Goal: Task Accomplishment & Management: Manage account settings

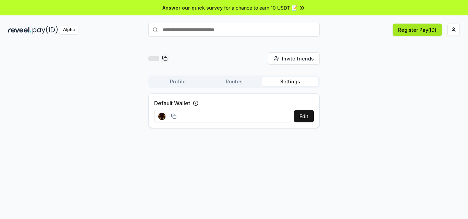
click at [414, 31] on button "Register Pay(ID)" at bounding box center [416, 30] width 49 height 12
click at [414, 26] on button "Register Pay(ID)" at bounding box center [416, 30] width 49 height 12
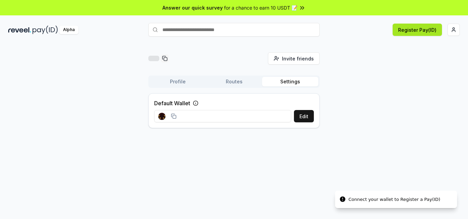
click at [414, 26] on button "Register Pay(ID)" at bounding box center [416, 30] width 49 height 12
click at [429, 26] on button "Register Pay(ID)" at bounding box center [416, 30] width 49 height 12
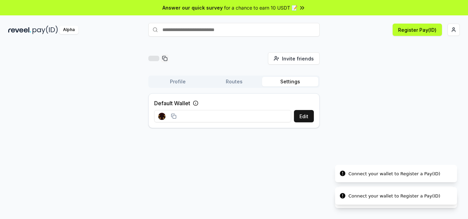
click at [375, 197] on div "Connect your wallet to Register a Pay(ID)" at bounding box center [394, 196] width 92 height 7
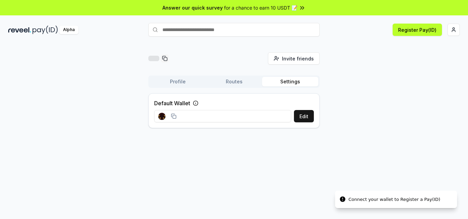
click at [388, 203] on li "Connect your wallet to Register a Pay(ID)" at bounding box center [396, 200] width 122 height 18
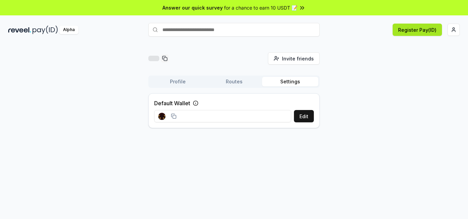
click at [416, 30] on button "Register Pay(ID)" at bounding box center [416, 30] width 49 height 12
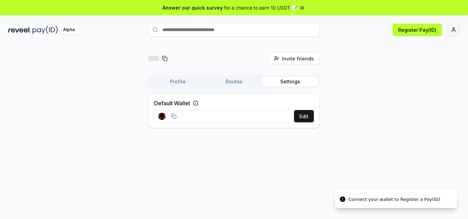
click at [456, 28] on html "Answer our quick survey for a chance to earn 10 USDT 📝 Alpha Register Pay(ID) C…" at bounding box center [234, 109] width 468 height 219
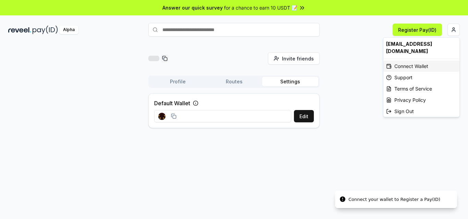
click at [413, 61] on div "Connect Wallet" at bounding box center [421, 66] width 76 height 11
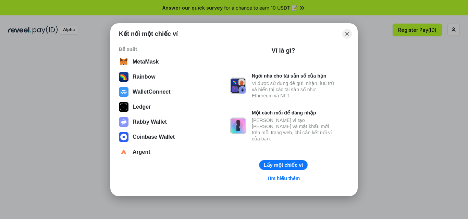
click at [279, 162] on button "Lấy một chiếc ví" at bounding box center [283, 165] width 48 height 10
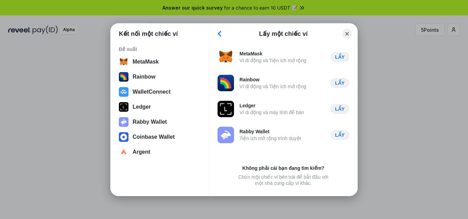
click at [419, 132] on div "Kết nối một chiếc ví Đề xuất MetaMask Rainbow WalletConnect Ledger Rabby Wallet…" at bounding box center [234, 110] width 605 height 356
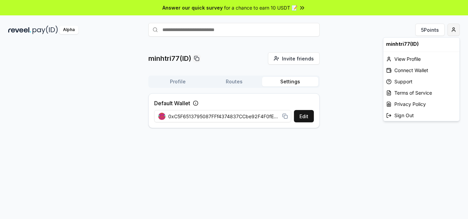
click at [455, 24] on html "Answer our quick survey for a chance to earn 10 USDT 📝 Alpha 5 Points minhtri77…" at bounding box center [234, 109] width 468 height 219
click at [418, 70] on div "Connect Wallet" at bounding box center [421, 70] width 76 height 11
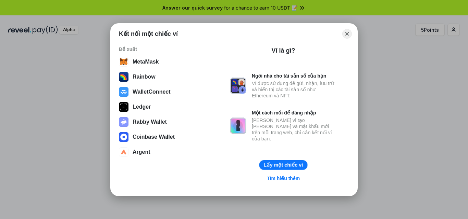
click at [289, 163] on button "Lấy một chiếc ví" at bounding box center [283, 165] width 48 height 10
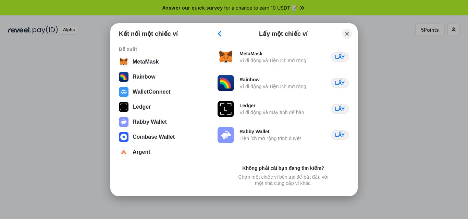
click at [234, 138] on div "Rabby Wallet Tiện ích mở rộng trình duyệt" at bounding box center [258, 135] width 83 height 16
click at [300, 193] on div "Kết nối một chiếc ví Đề xuất MetaMask Rainbow WalletConnect Ledger Rabby Wallet…" at bounding box center [234, 110] width 247 height 173
click at [300, 181] on div "Chọn một chiếc ví bên trái để bắt đầu với một nhà cung cấp ví khác." at bounding box center [283, 180] width 94 height 12
click at [160, 96] on button "WalletConnect" at bounding box center [160, 92] width 86 height 14
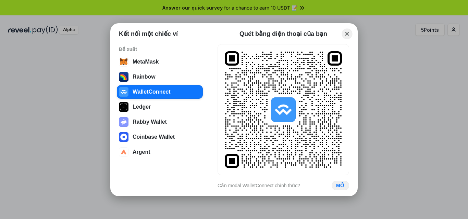
click at [347, 33] on button "Close" at bounding box center [347, 33] width 11 height 11
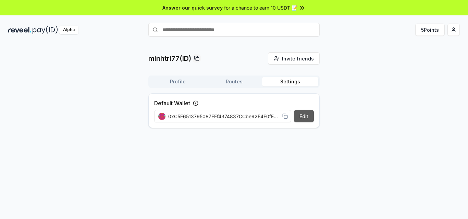
click at [304, 118] on button "Edit" at bounding box center [304, 116] width 20 height 12
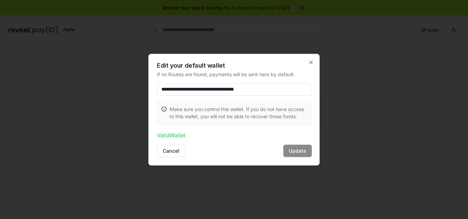
click at [299, 153] on div "Cancel Update" at bounding box center [234, 151] width 155 height 12
click at [173, 137] on p "Valid Wallet" at bounding box center [234, 135] width 155 height 8
click at [174, 149] on button "Cancel" at bounding box center [171, 151] width 28 height 12
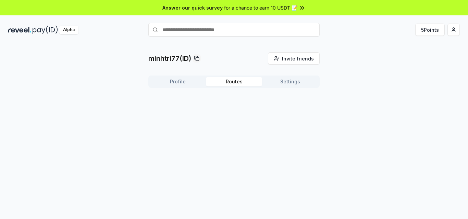
click at [250, 84] on button "Routes" at bounding box center [234, 82] width 56 height 10
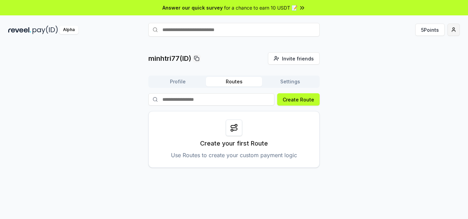
click at [457, 29] on html "Answer our quick survey for a chance to earn 10 USDT 📝 Alpha 5 Points minhtri77…" at bounding box center [234, 109] width 468 height 219
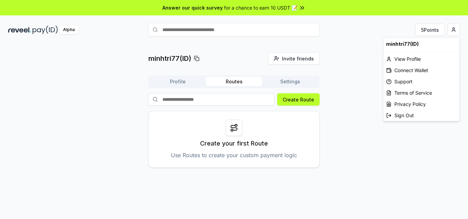
click at [409, 46] on div "minhtri77(ID)" at bounding box center [421, 44] width 76 height 13
click at [411, 74] on div "Connect Wallet" at bounding box center [421, 70] width 76 height 11
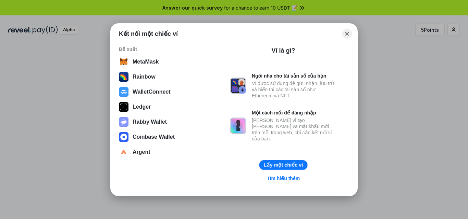
click at [293, 167] on button "Lấy một chiếc ví" at bounding box center [283, 165] width 48 height 10
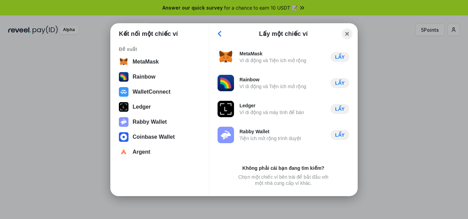
click at [346, 35] on button "Close" at bounding box center [347, 33] width 11 height 11
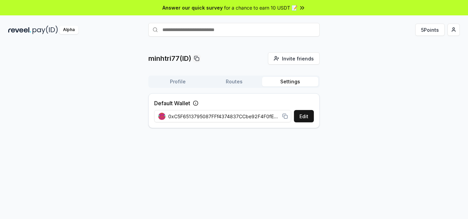
click at [289, 80] on button "Settings" at bounding box center [290, 82] width 56 height 10
click at [184, 80] on button "Profile" at bounding box center [178, 82] width 56 height 10
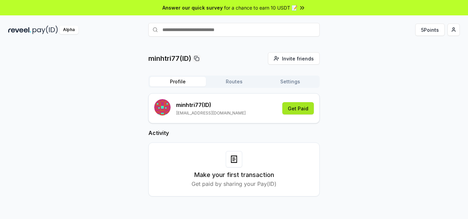
click at [301, 109] on button "Get Paid" at bounding box center [298, 108] width 32 height 12
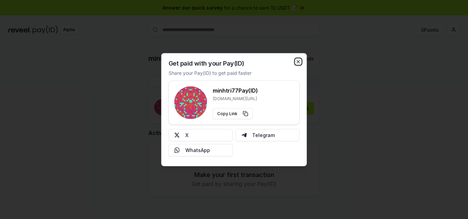
click at [297, 61] on icon "button" at bounding box center [298, 61] width 5 height 5
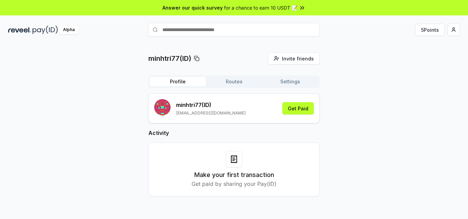
click at [33, 31] on img at bounding box center [45, 30] width 25 height 9
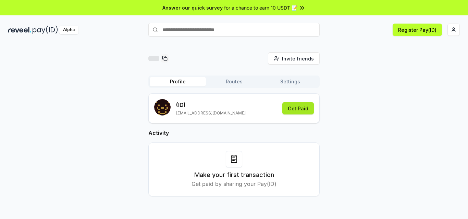
click at [299, 112] on button "Get Paid" at bounding box center [298, 108] width 32 height 12
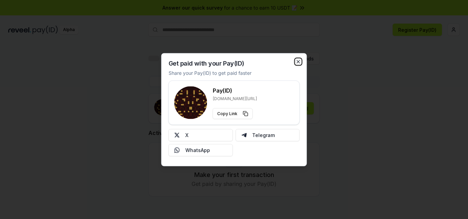
click at [298, 60] on icon "button" at bounding box center [298, 61] width 5 height 5
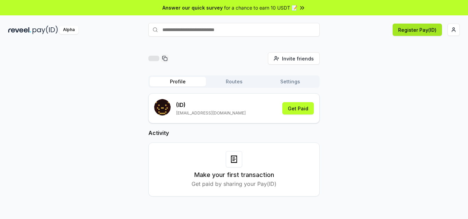
click at [426, 28] on button "Register Pay(ID)" at bounding box center [416, 30] width 49 height 12
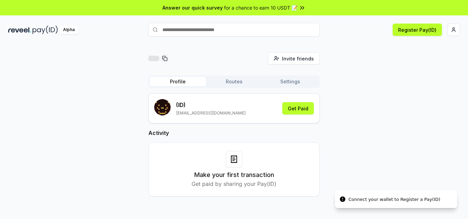
click at [232, 78] on button "Routes" at bounding box center [234, 82] width 56 height 10
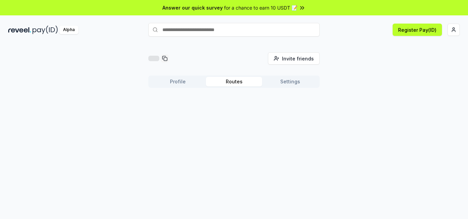
click at [293, 84] on button "Settings" at bounding box center [290, 82] width 56 height 10
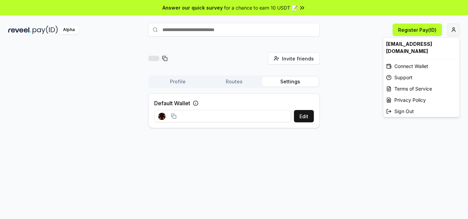
click at [452, 28] on html "Answer our quick survey for a chance to earn 10 USDT 📝 Alpha Register Pay(ID) I…" at bounding box center [234, 109] width 468 height 219
click at [404, 61] on div "Connect Wallet" at bounding box center [421, 66] width 76 height 11
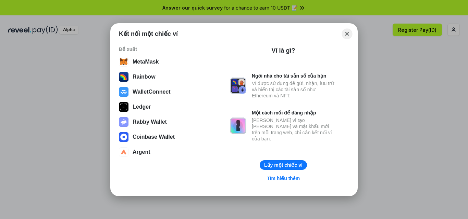
click at [345, 34] on button "Close" at bounding box center [347, 33] width 11 height 11
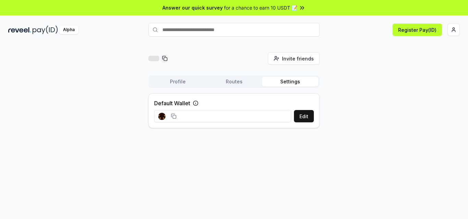
click at [325, 118] on div "Invite friends Invite Profile Routes Settings Default Wallet Edit" at bounding box center [233, 92] width 451 height 81
click at [337, 110] on div "Invite friends Invite Profile Routes Settings Default Wallet Edit" at bounding box center [233, 92] width 451 height 81
click at [305, 117] on button "Edit" at bounding box center [304, 116] width 20 height 12
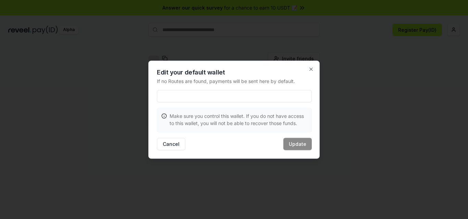
click at [312, 73] on div "Edit your default wallet If no Routes are found, payments will be sent here by …" at bounding box center [233, 110] width 171 height 98
click at [313, 70] on icon "button" at bounding box center [310, 68] width 5 height 5
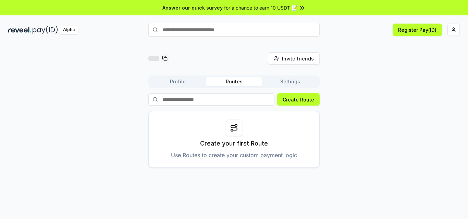
click at [208, 79] on button "Routes" at bounding box center [234, 82] width 56 height 10
click at [164, 80] on button "Profile" at bounding box center [178, 82] width 56 height 10
click at [236, 84] on button "Routes" at bounding box center [234, 82] width 56 height 10
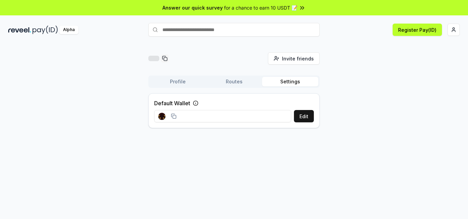
click at [305, 81] on button "Settings" at bounding box center [290, 82] width 56 height 10
click at [171, 81] on button "Profile" at bounding box center [178, 82] width 56 height 10
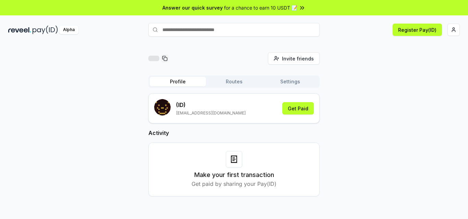
click at [185, 103] on p "(ID)" at bounding box center [211, 105] width 70 height 8
click at [176, 107] on div "(ID) minhtri773@gmail.com" at bounding box center [199, 108] width 91 height 18
click at [167, 111] on rect "submit" at bounding box center [162, 107] width 16 height 16
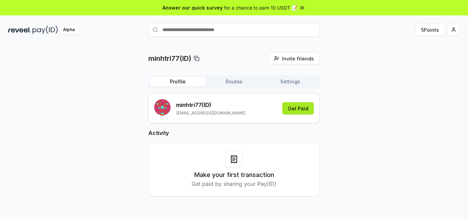
click at [303, 111] on button "Get Paid" at bounding box center [298, 108] width 32 height 12
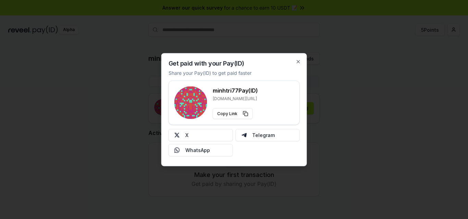
click at [294, 59] on div "Get paid with your Pay(ID) Share your Pay(ID) to get paid faster minhtri77 Pay(…" at bounding box center [234, 109] width 146 height 113
click at [298, 61] on icon "button" at bounding box center [298, 61] width 3 height 3
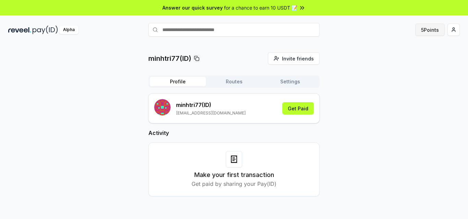
click at [431, 29] on button "5 Points" at bounding box center [429, 30] width 29 height 12
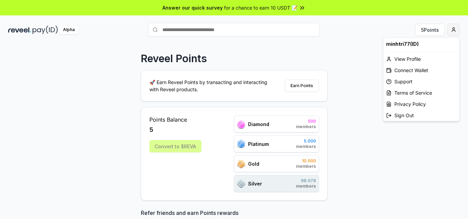
click at [455, 31] on html "Answer our quick survey for a chance to earn 10 USDT 📝 Alpha 5 Points Reveel Po…" at bounding box center [234, 109] width 468 height 219
click at [406, 53] on div "minhtri77(ID) View Profile Connect Wallet Support Terms of Service Privacy Poli…" at bounding box center [421, 79] width 77 height 84
click at [406, 58] on div "View Profile" at bounding box center [421, 58] width 76 height 11
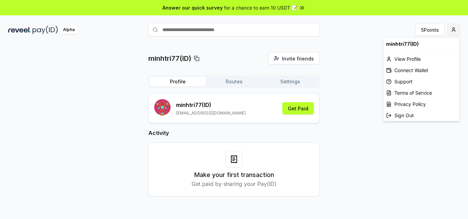
click at [452, 30] on html "Answer our quick survey for a chance to earn 10 USDT 📝 Alpha 5 Points minhtri77…" at bounding box center [234, 109] width 468 height 219
click at [418, 72] on div "Connect Wallet" at bounding box center [421, 70] width 76 height 11
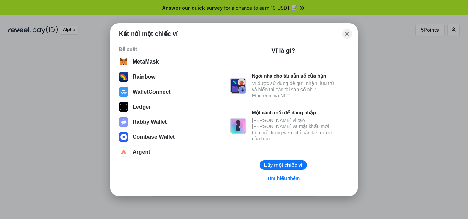
drag, startPoint x: 351, startPoint y: 34, endPoint x: 457, endPoint y: 9, distance: 108.8
click at [352, 34] on button "Close" at bounding box center [347, 34] width 10 height 10
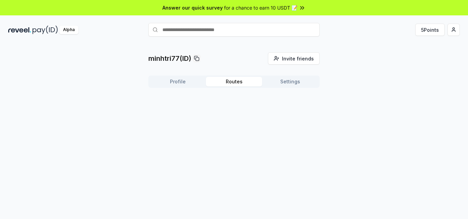
click at [233, 79] on button "Routes" at bounding box center [234, 82] width 56 height 10
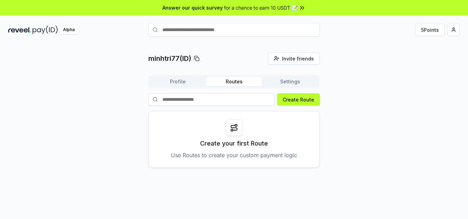
click at [281, 85] on button "Settings" at bounding box center [290, 82] width 56 height 10
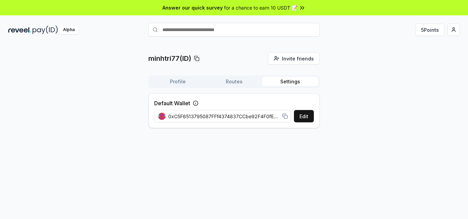
click at [260, 117] on span "0xC5F6513795087FFf4374837CCbe92F4F0fE391a9" at bounding box center [223, 116] width 111 height 7
click at [300, 118] on button "Edit" at bounding box center [304, 116] width 20 height 12
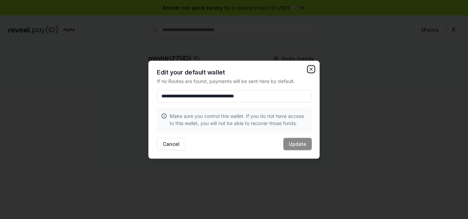
click at [309, 71] on icon "button" at bounding box center [310, 68] width 5 height 5
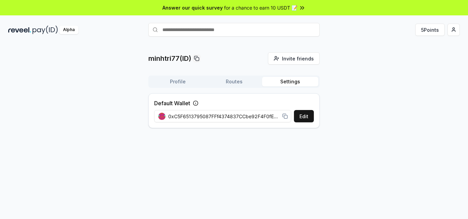
click at [68, 29] on div "Alpha" at bounding box center [68, 30] width 19 height 9
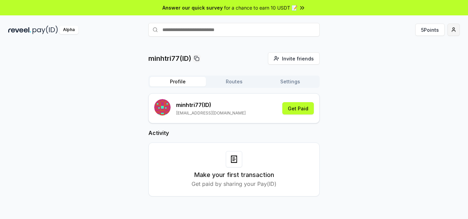
click at [456, 32] on html "Answer our quick survey for a chance to earn 10 USDT 📝 Alpha 5 Points minhtri77…" at bounding box center [234, 109] width 468 height 219
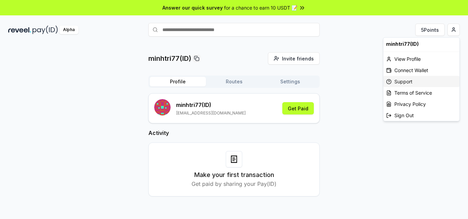
click at [389, 81] on icon at bounding box center [388, 80] width 1 height 1
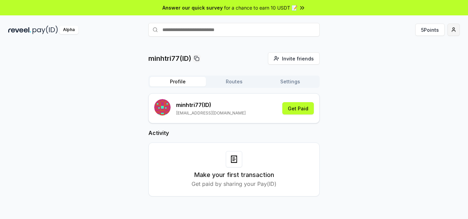
click at [456, 29] on html "Answer our quick survey for a chance to earn 10 USDT 📝 Alpha 5 Points minhtri77…" at bounding box center [234, 109] width 468 height 219
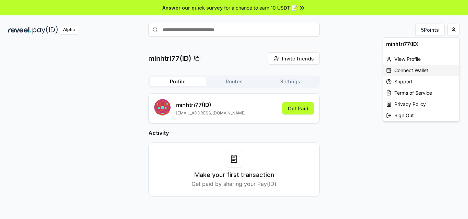
click at [426, 67] on div "Connect Wallet" at bounding box center [421, 70] width 76 height 11
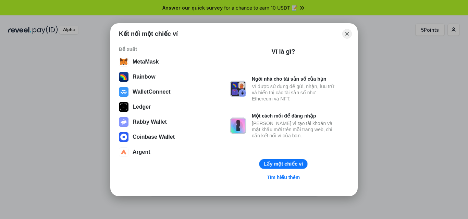
click at [276, 162] on button "Lấy một chiếc ví" at bounding box center [283, 164] width 48 height 10
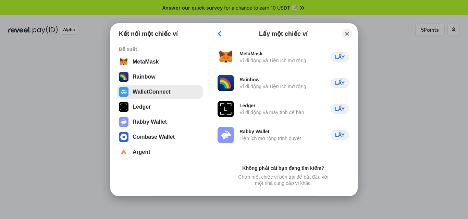
click at [141, 88] on button "WalletConnect" at bounding box center [160, 92] width 86 height 14
